Goal: Use online tool/utility

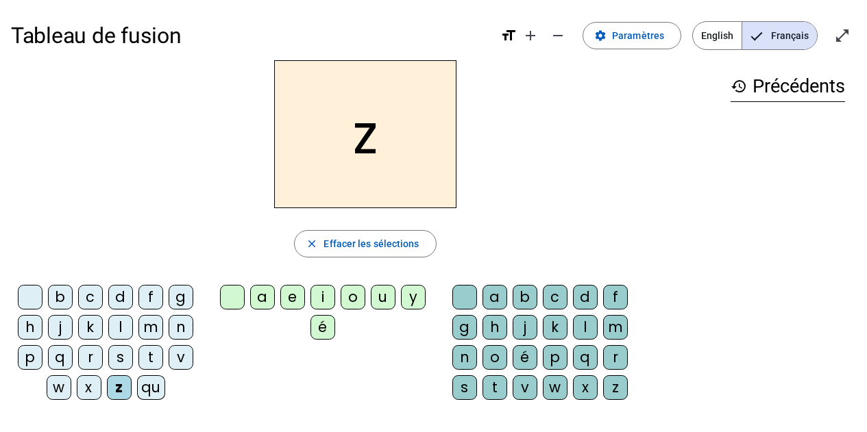
scroll to position [47, 0]
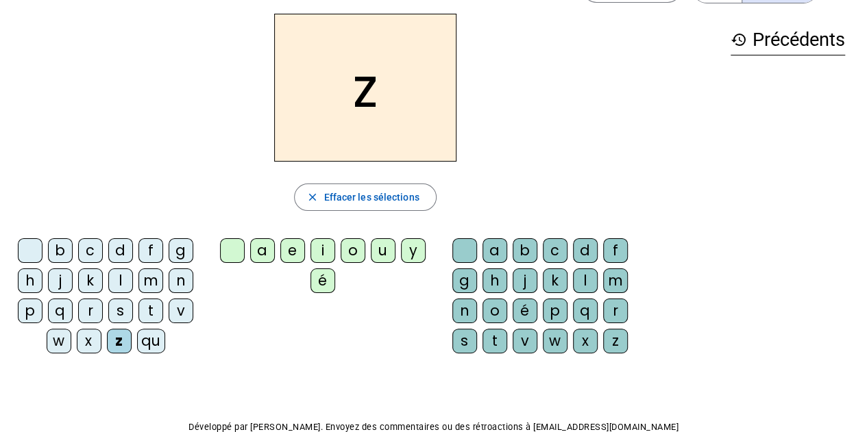
click at [355, 240] on div "o" at bounding box center [353, 251] width 25 height 25
click at [496, 299] on div "o" at bounding box center [494, 311] width 25 height 25
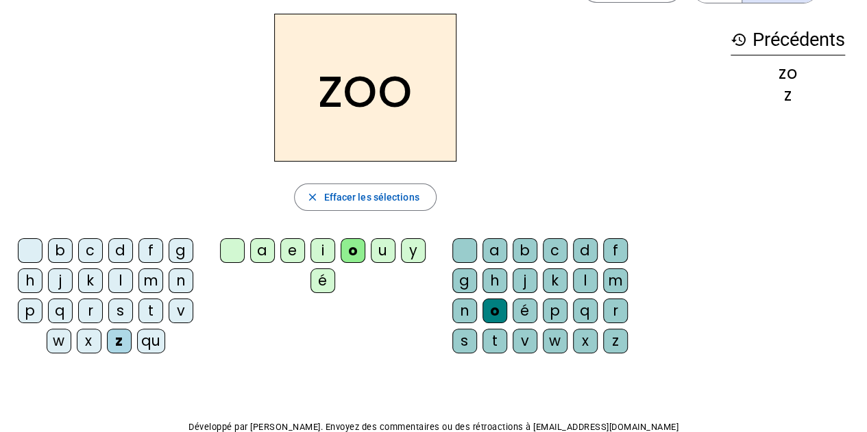
click at [528, 300] on div "é" at bounding box center [525, 311] width 25 height 25
click at [182, 270] on div "n" at bounding box center [181, 281] width 25 height 25
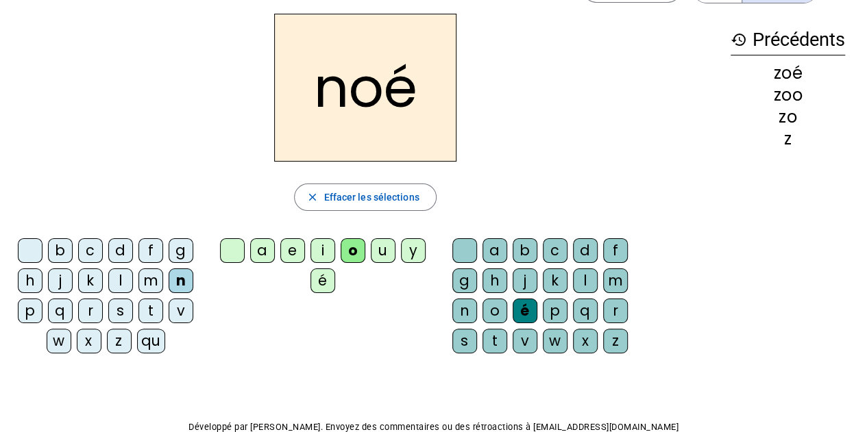
click at [499, 239] on div "a" at bounding box center [494, 251] width 25 height 25
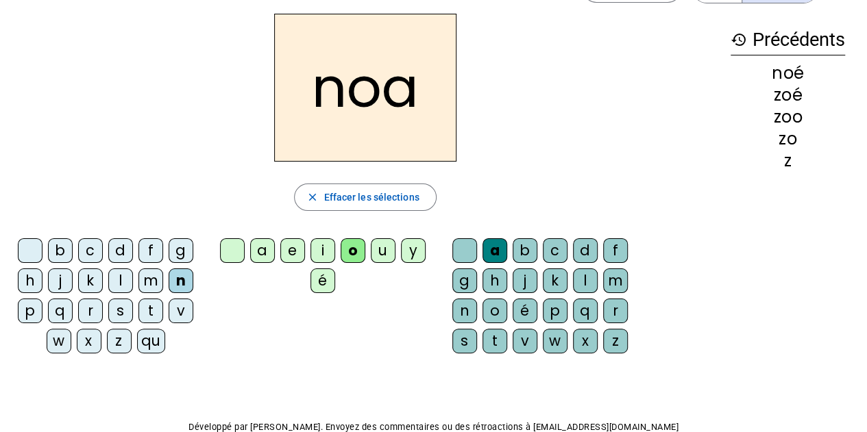
click at [528, 304] on div "é" at bounding box center [525, 311] width 25 height 25
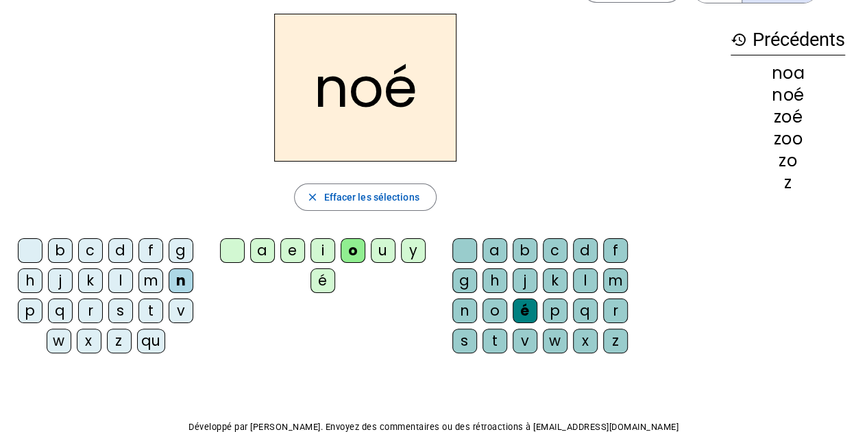
click at [498, 245] on div "a" at bounding box center [494, 251] width 25 height 25
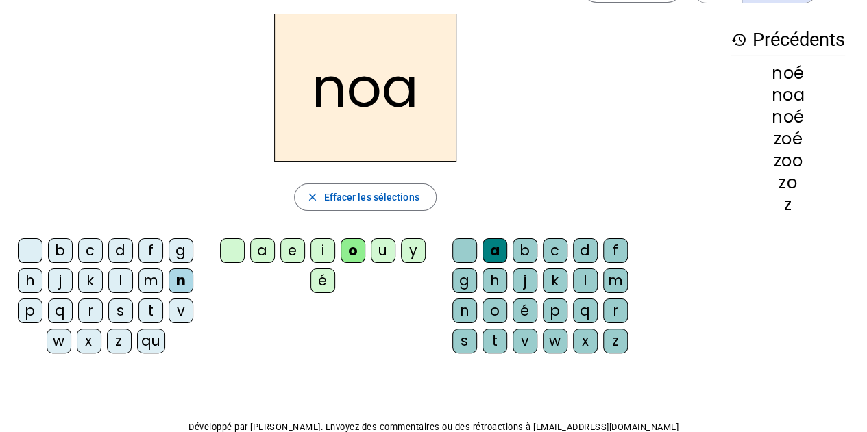
click at [62, 242] on div "b" at bounding box center [60, 251] width 25 height 25
click at [681, 20] on div "boa" at bounding box center [365, 88] width 709 height 148
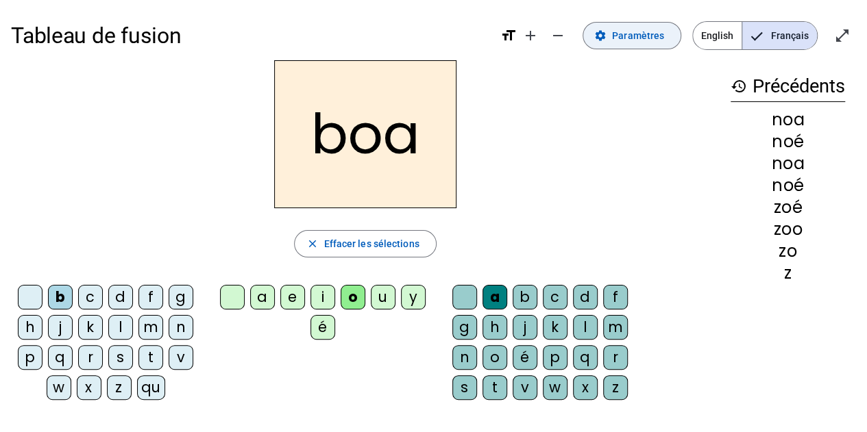
click at [657, 29] on span "Paramètres" at bounding box center [638, 35] width 52 height 16
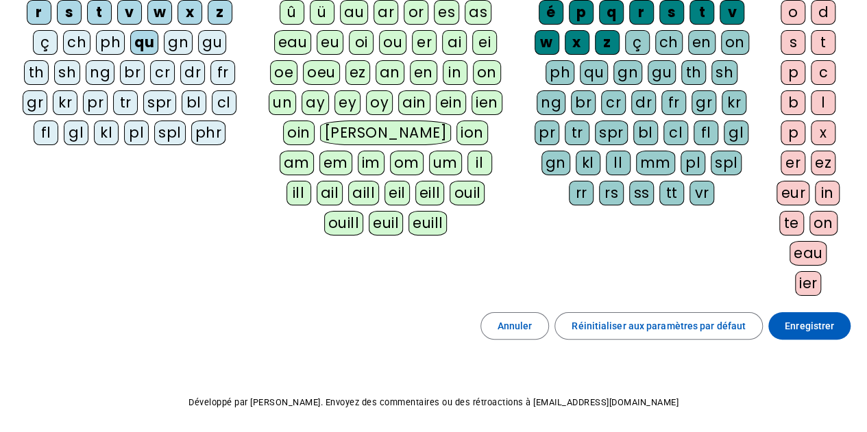
scroll to position [270, 0]
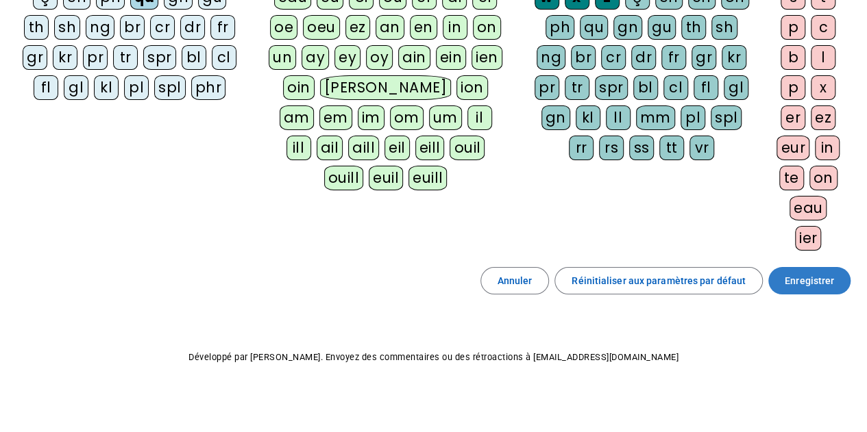
click at [785, 285] on span at bounding box center [809, 281] width 82 height 33
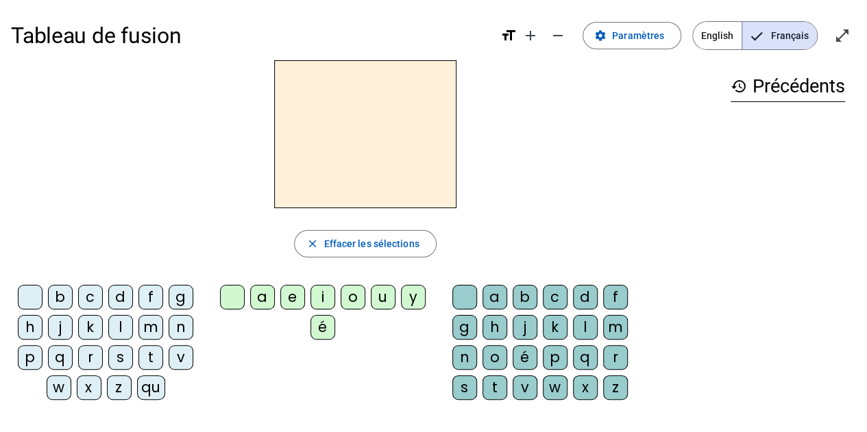
click at [59, 285] on div "b" at bounding box center [60, 297] width 25 height 25
